Goal: Navigation & Orientation: Find specific page/section

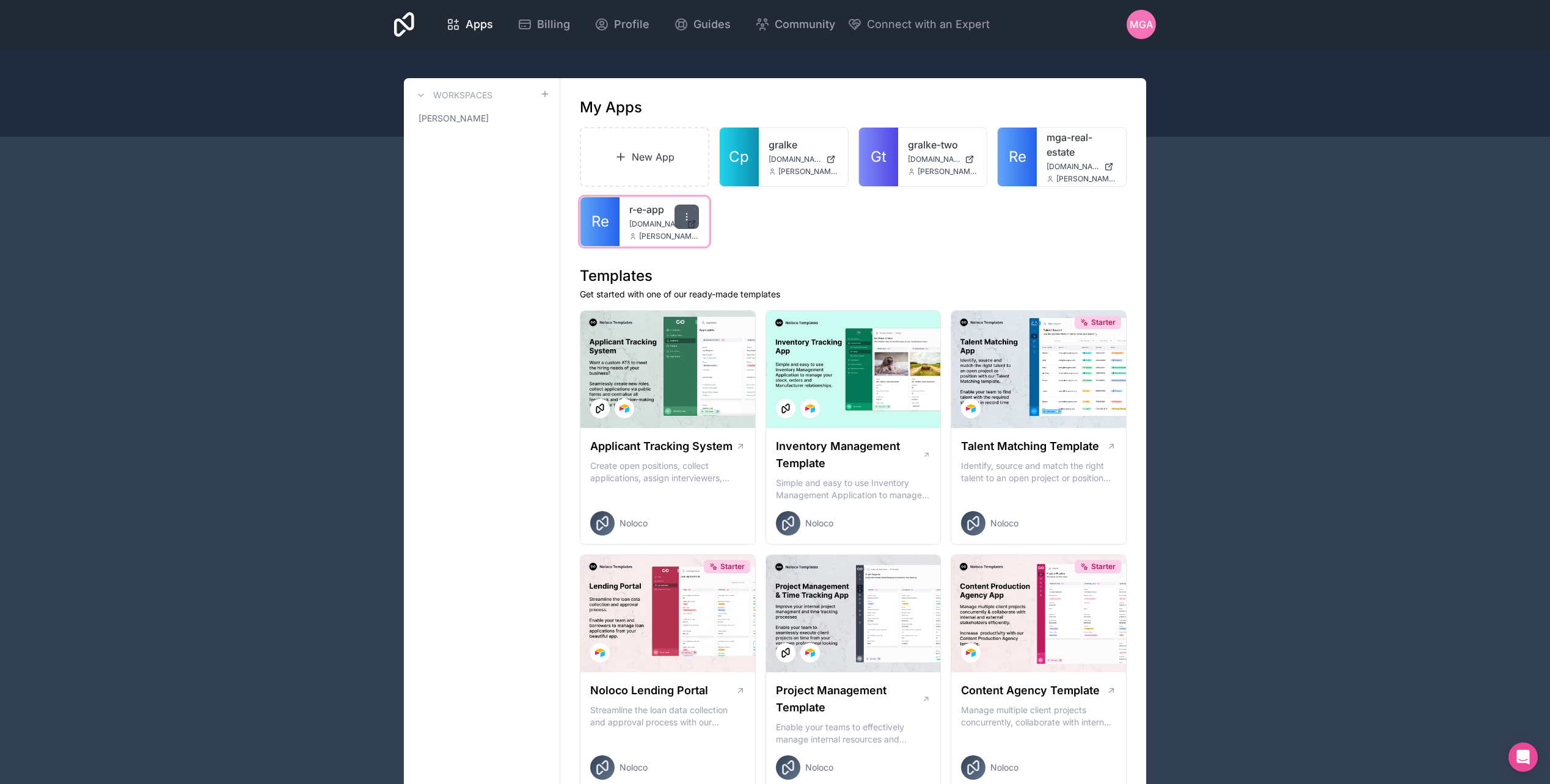
click at [683, 218] on icon at bounding box center [687, 217] width 10 height 10
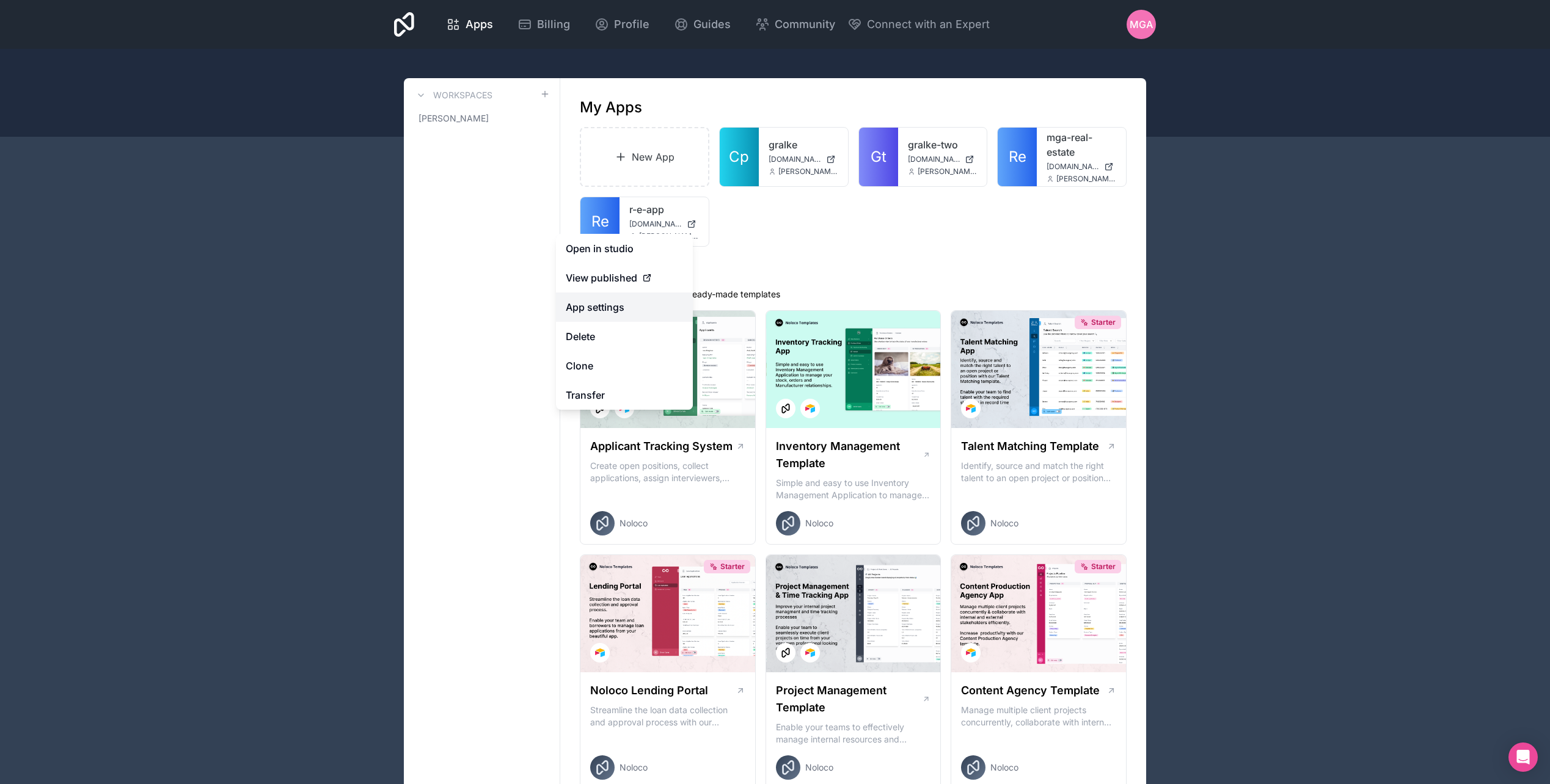
click at [597, 307] on link "App settings" at bounding box center [624, 307] width 137 height 29
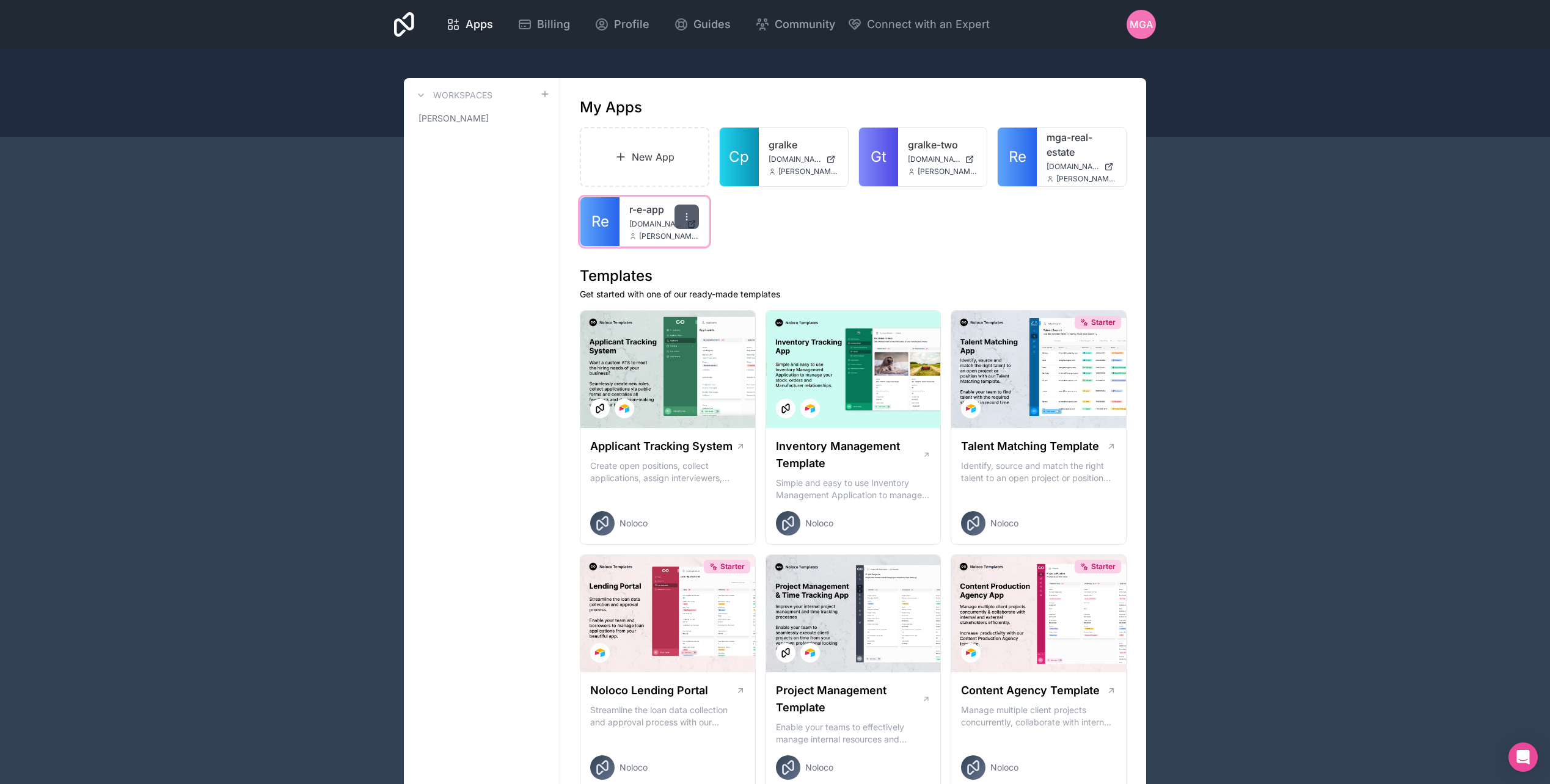
click at [688, 217] on icon at bounding box center [687, 217] width 10 height 10
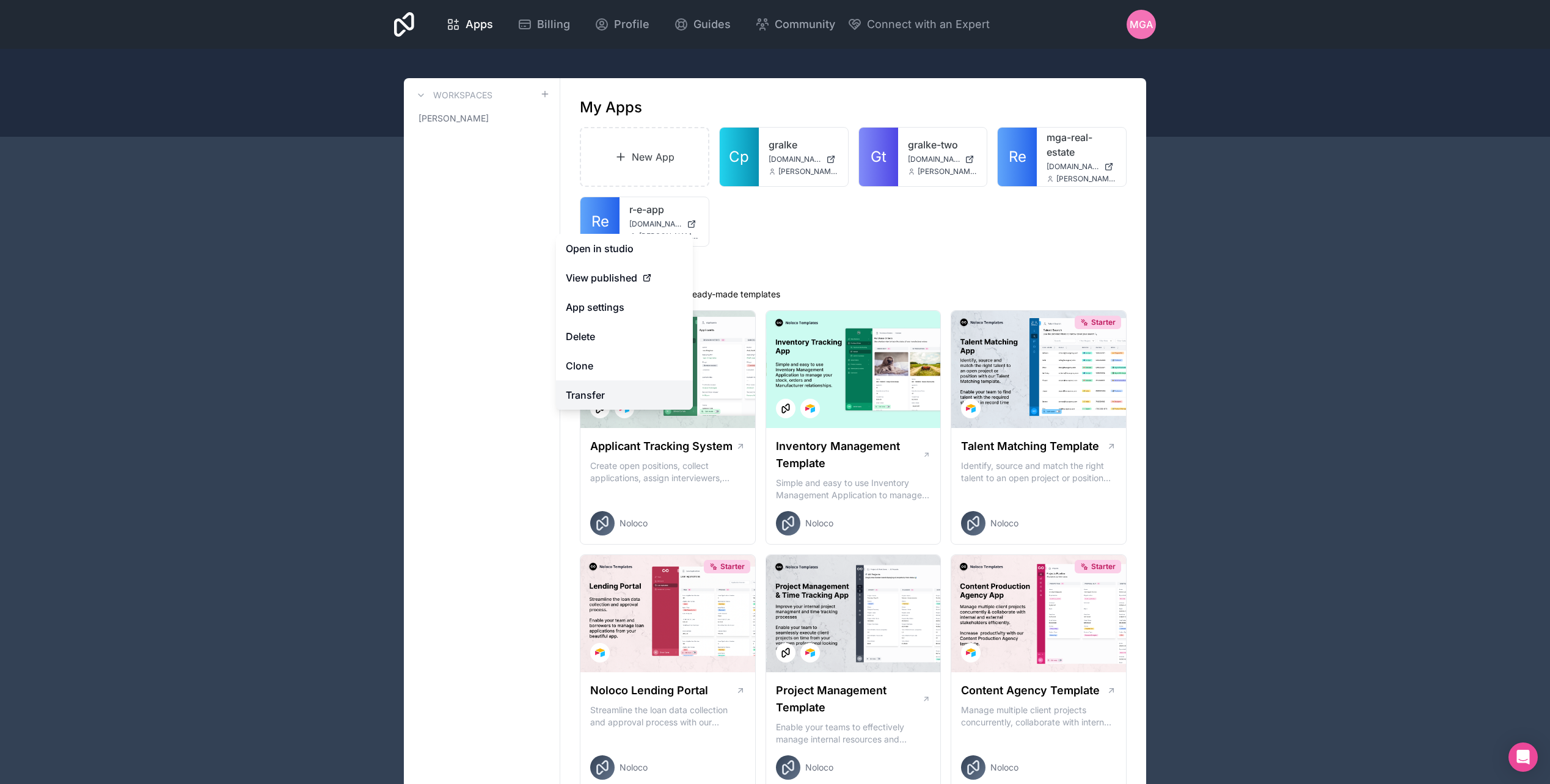
click at [572, 392] on link "Transfer" at bounding box center [624, 395] width 137 height 29
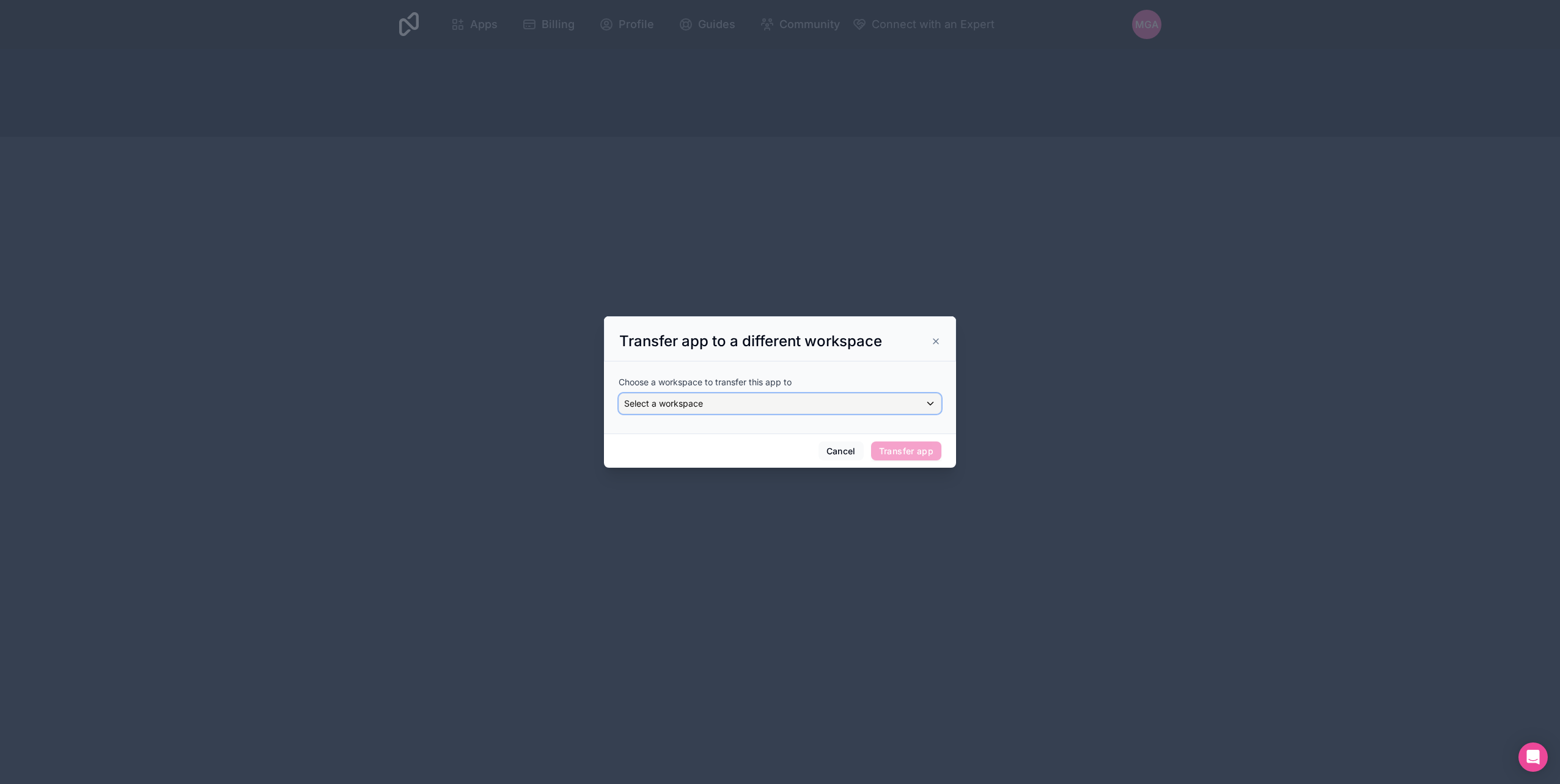
click at [788, 397] on div "Select a workspace" at bounding box center [780, 404] width 321 height 19
click at [788, 397] on div at bounding box center [780, 392] width 352 height 152
click at [836, 450] on button "Cancel" at bounding box center [840, 451] width 45 height 19
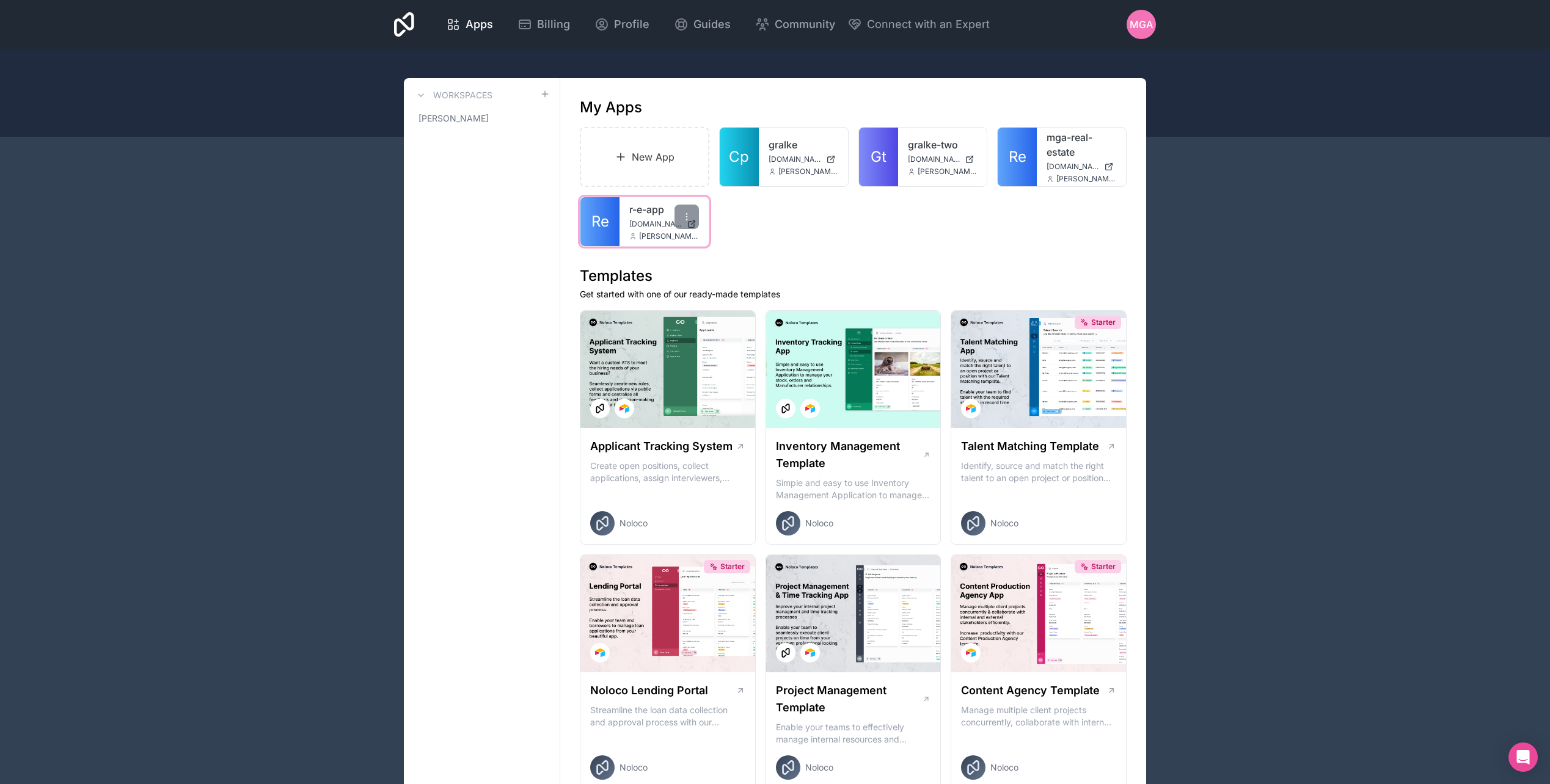
click at [639, 216] on link "r-e-app" at bounding box center [664, 209] width 69 height 14
click at [626, 21] on span "Profile" at bounding box center [632, 24] width 36 height 17
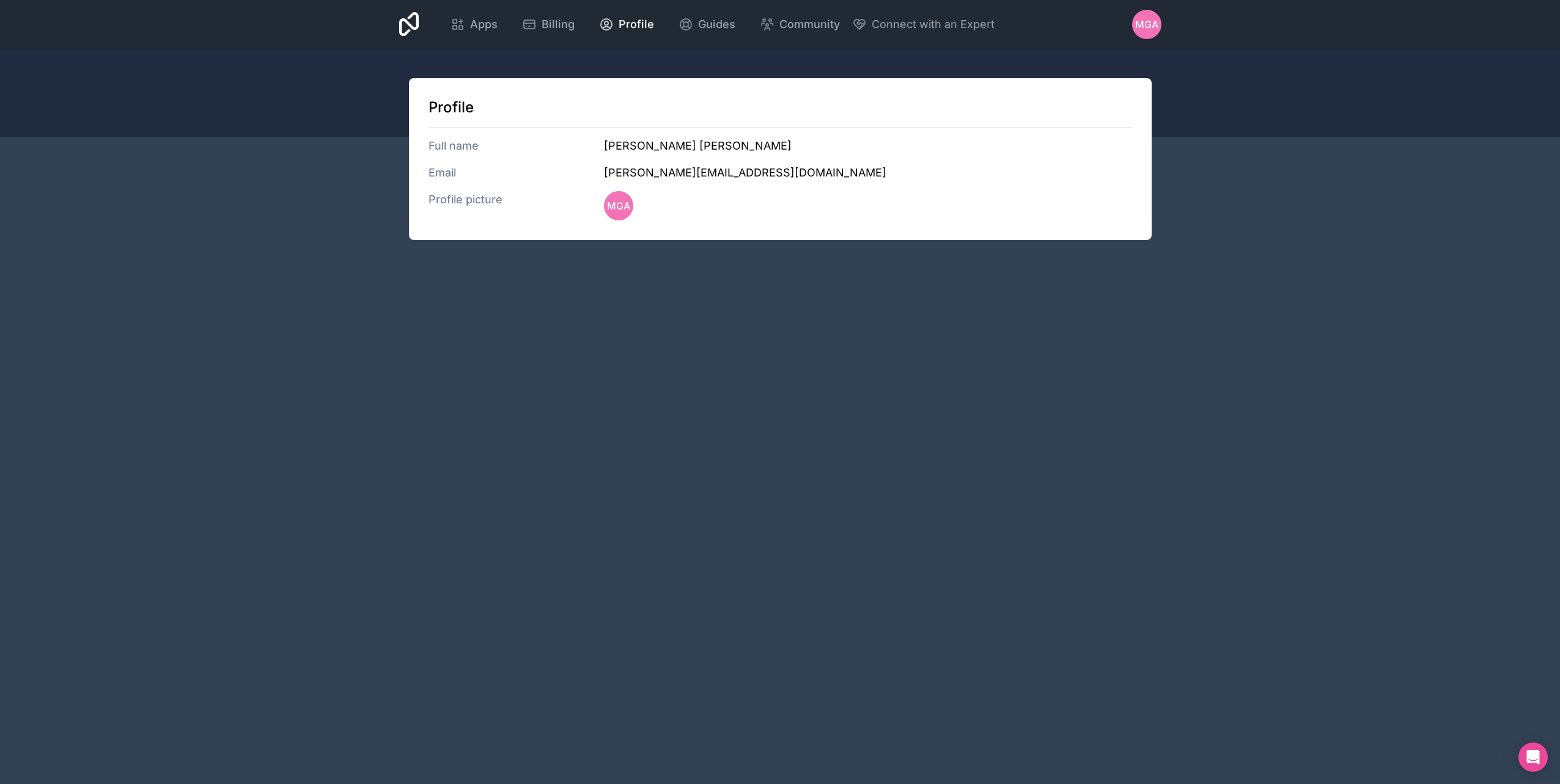
click at [1152, 25] on span "MGA" at bounding box center [1146, 24] width 23 height 14
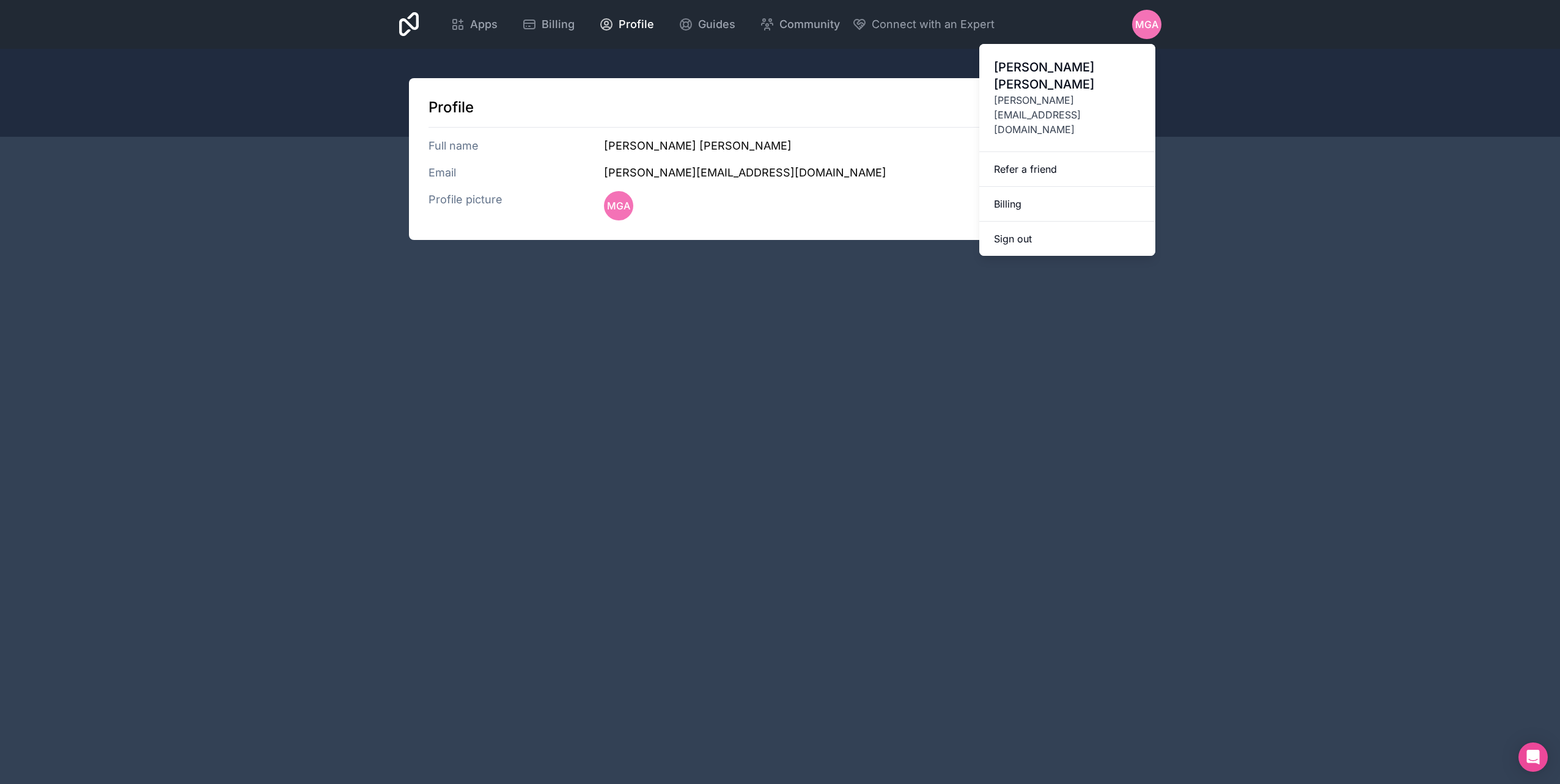
click at [935, 288] on div "Apps Billing Profile Guides Community Connect with an Expert MGA Billing Profil…" at bounding box center [780, 392] width 1560 height 784
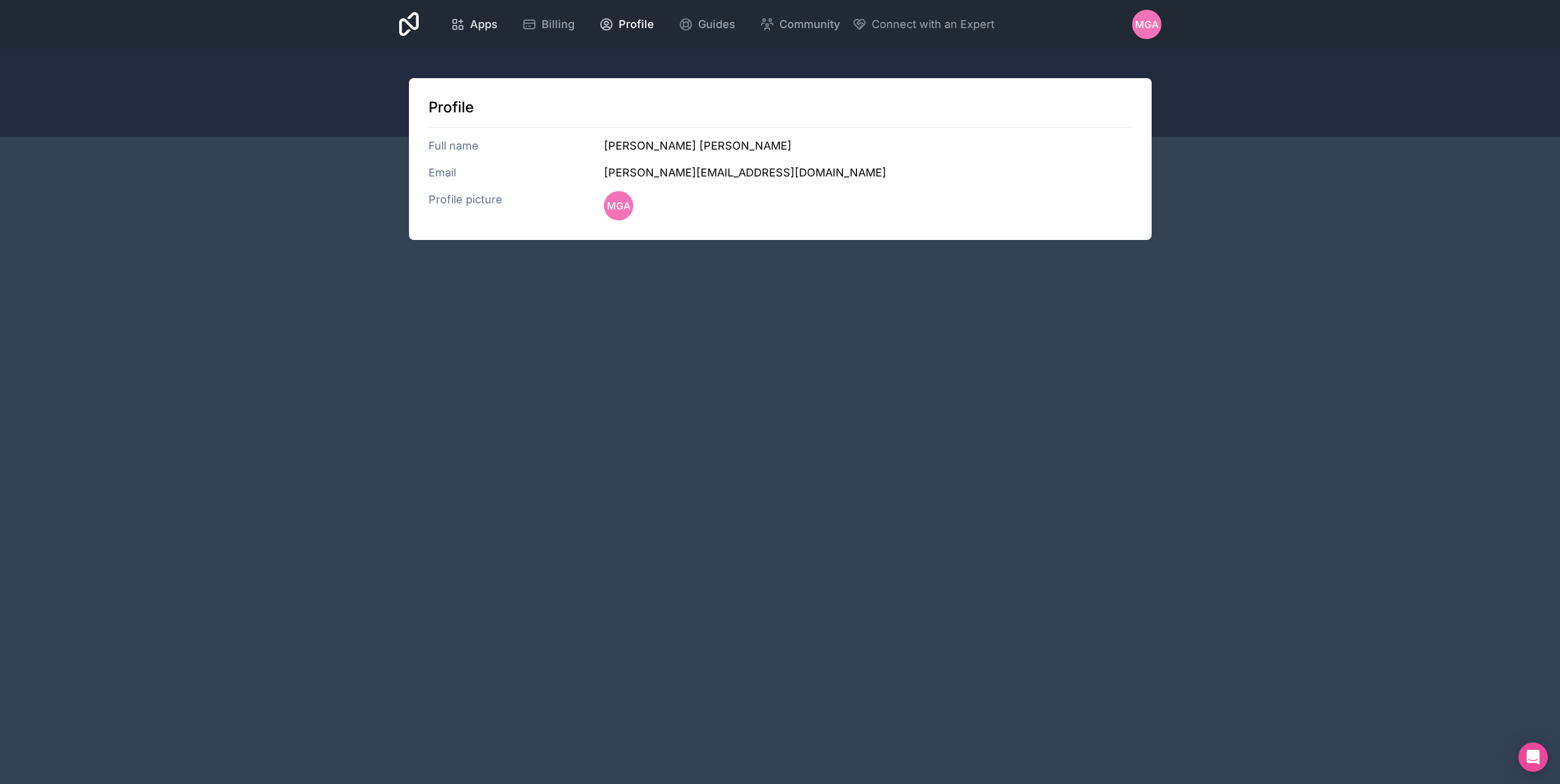
click at [470, 21] on span "Apps" at bounding box center [483, 24] width 28 height 17
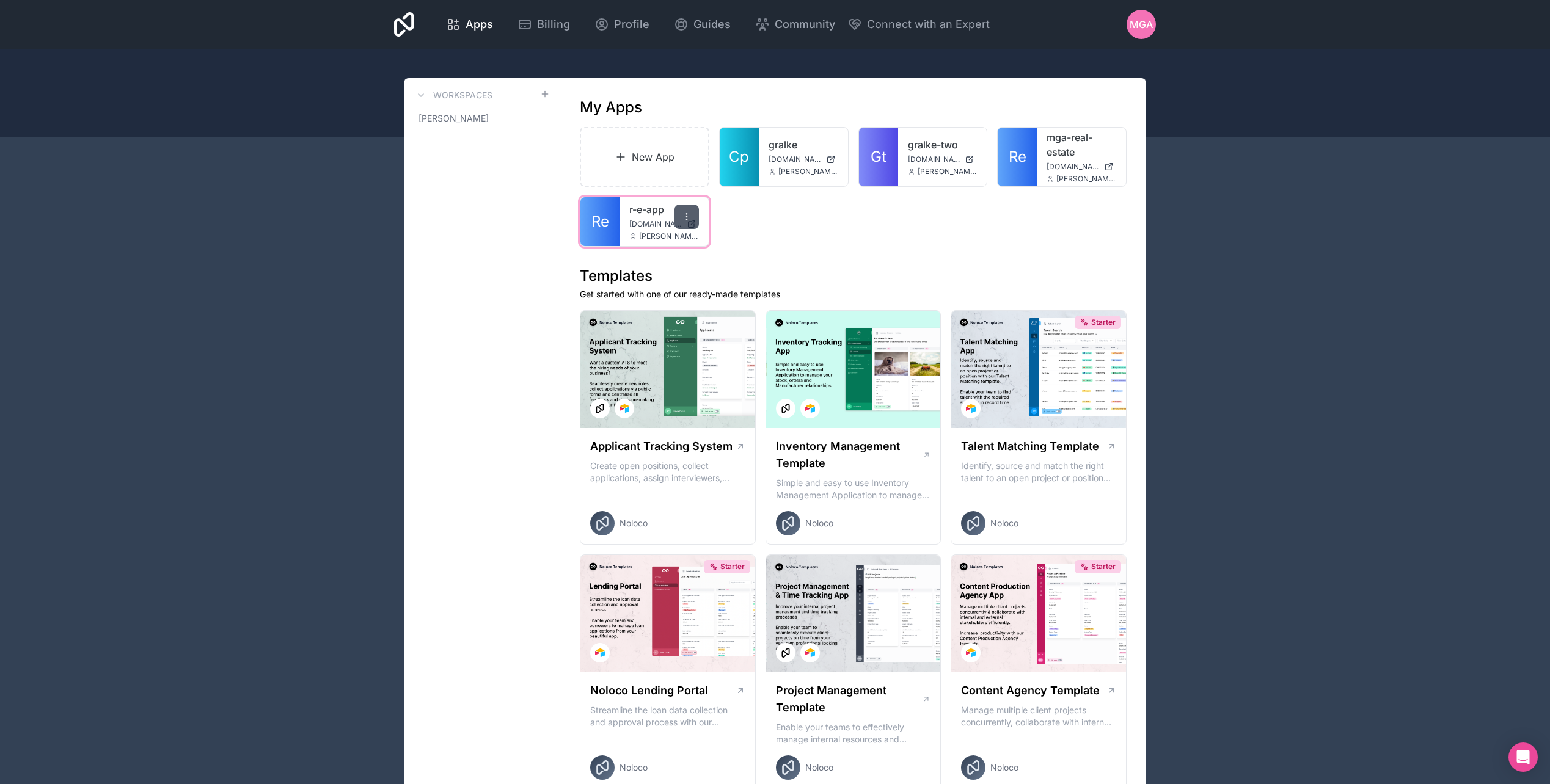
click at [687, 216] on icon at bounding box center [687, 217] width 10 height 10
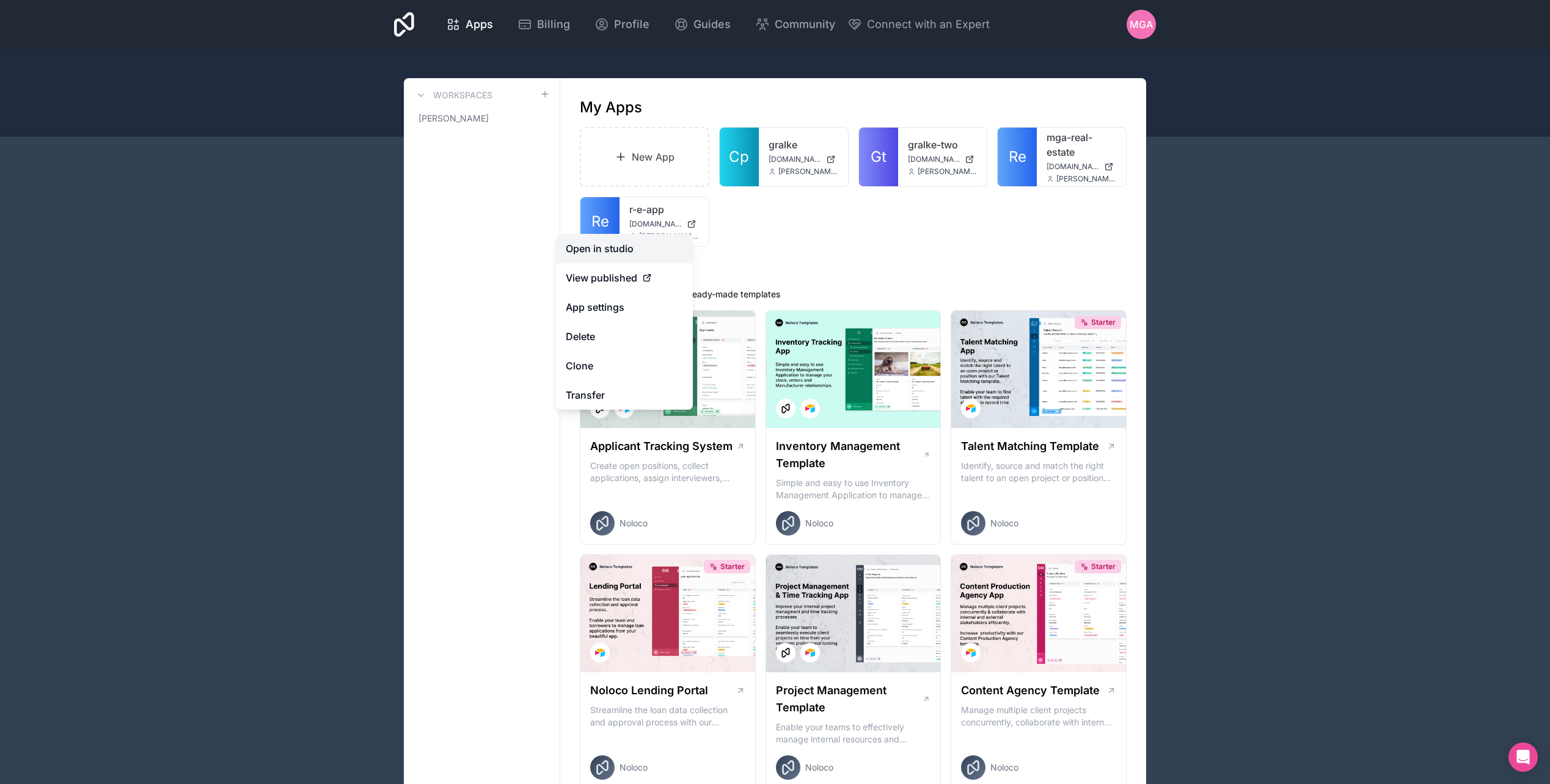
click at [631, 250] on link "Open in studio" at bounding box center [624, 249] width 137 height 29
